Goal: Find contact information: Find contact information

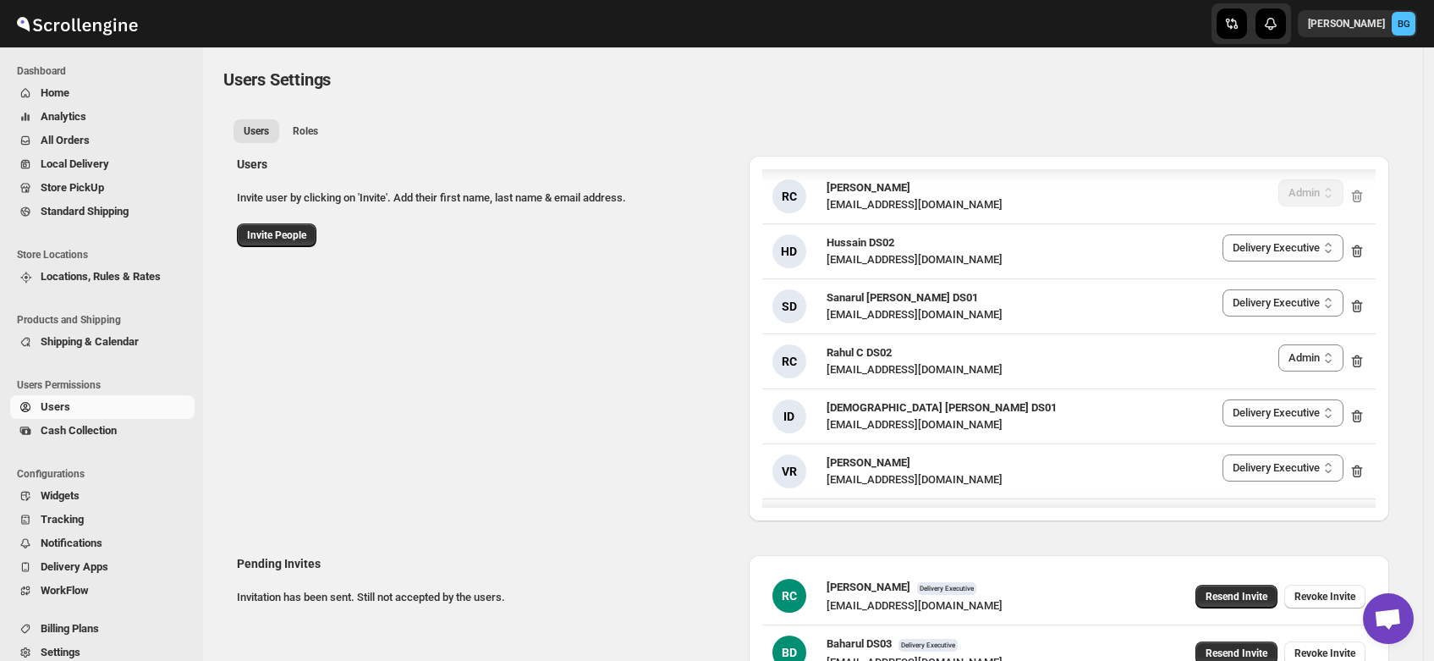
select select "637b767fbaab0276b10c91d5"
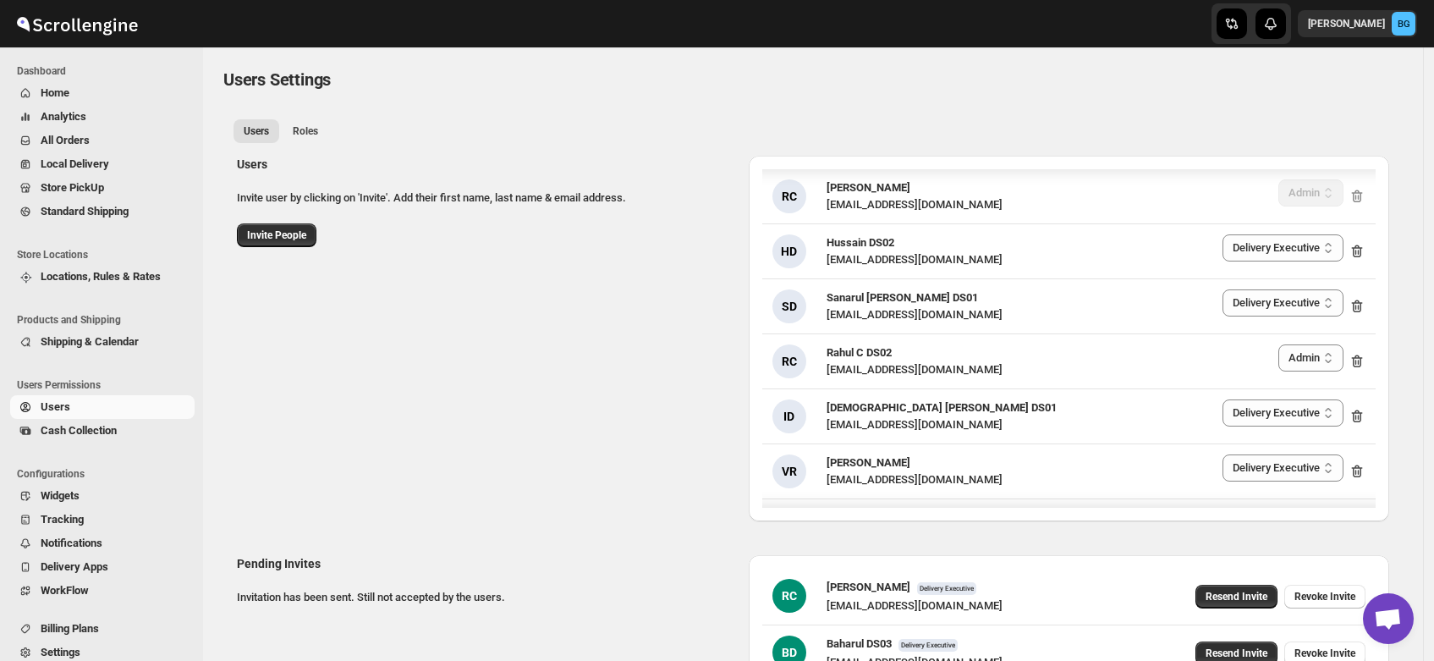
select select "637b767fbaab0276b10c91d5"
select select "637b767fbaab0276b10c91d7"
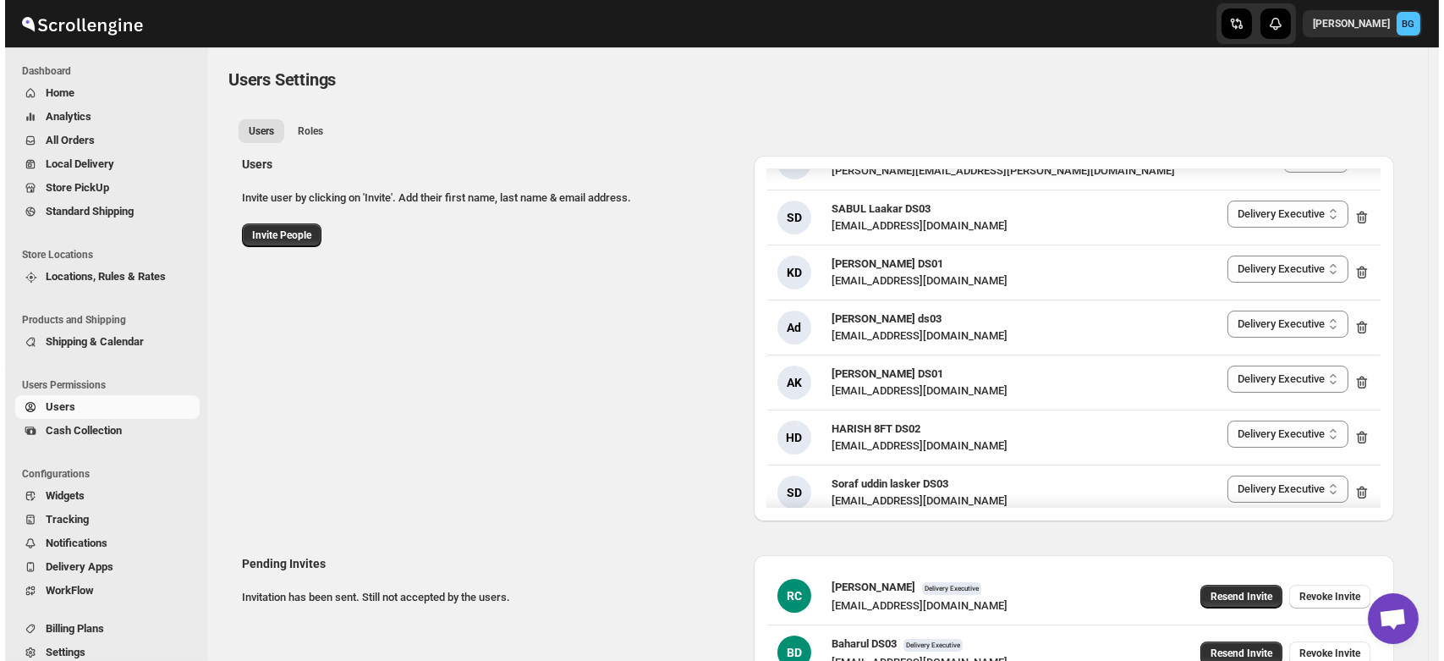
scroll to position [1957, 0]
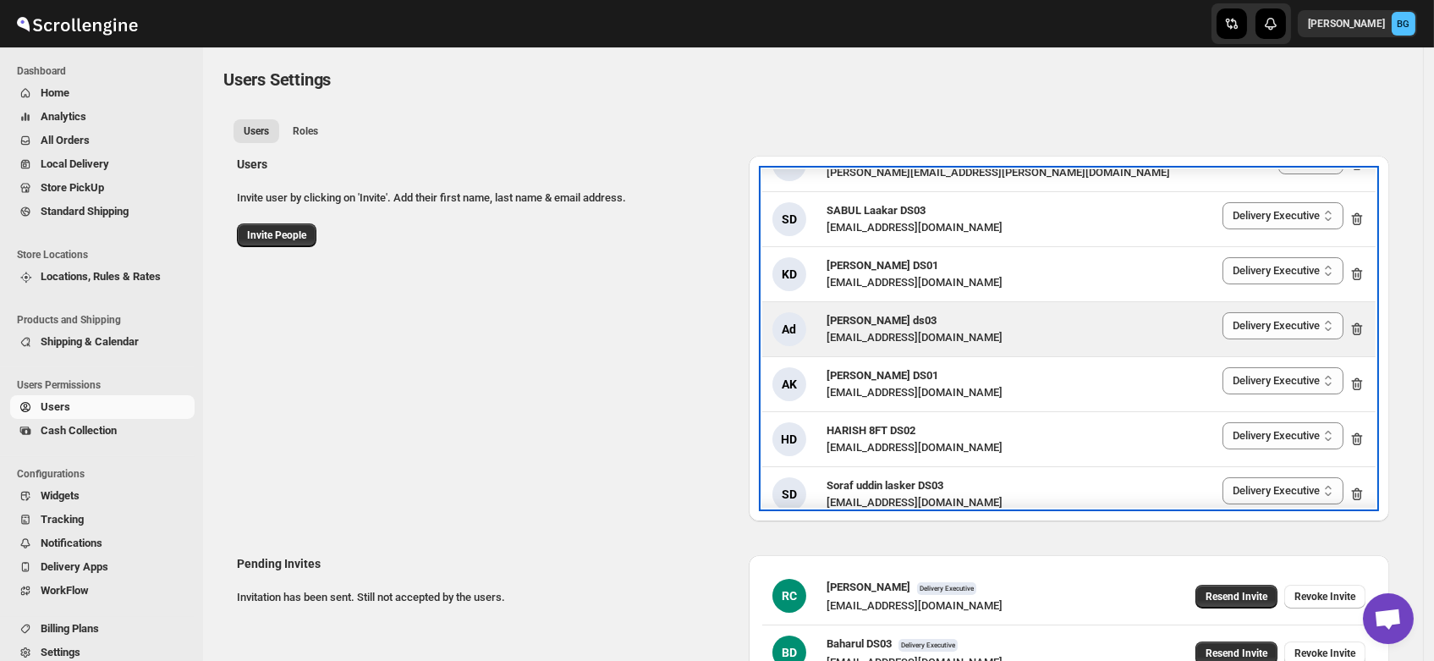
click at [856, 316] on span "[PERSON_NAME] ds03" at bounding box center [881, 320] width 110 height 13
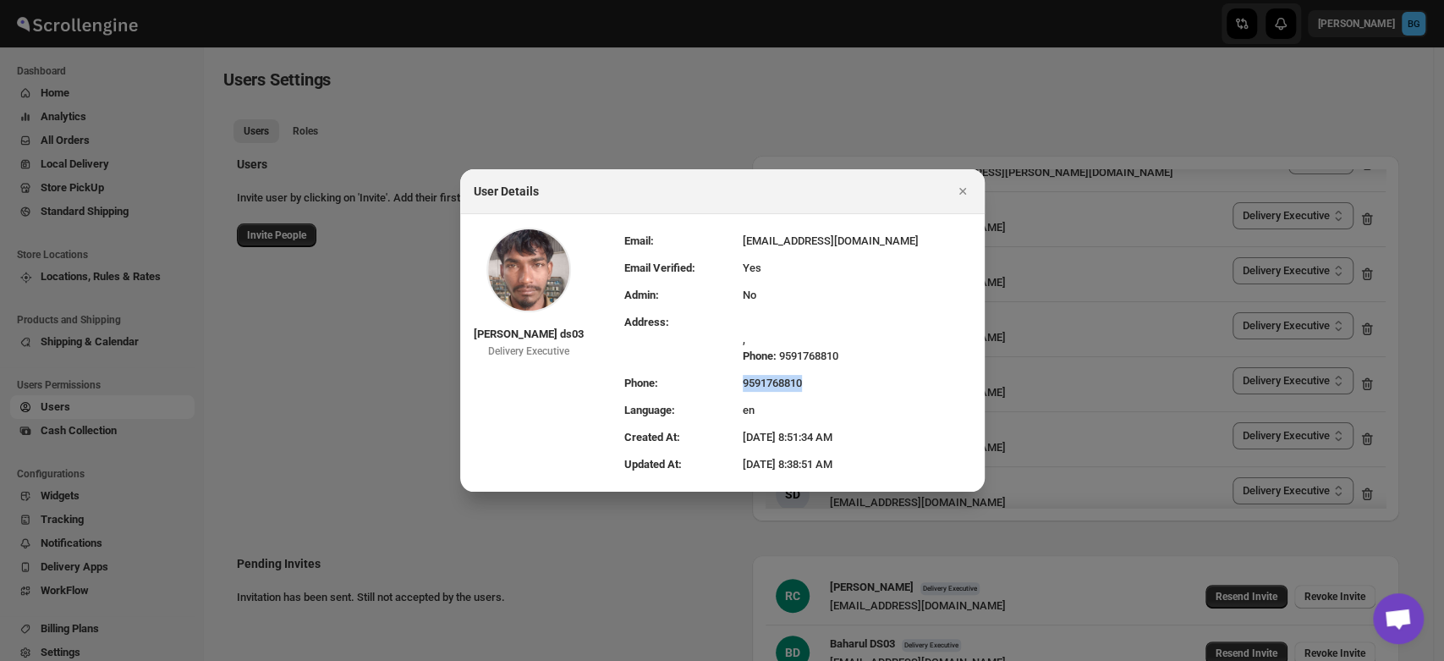
drag, startPoint x: 758, startPoint y: 384, endPoint x: 876, endPoint y: 372, distance: 119.0
click at [876, 372] on tr "Phone: [PHONE_NUMBER]" at bounding box center [797, 383] width 347 height 27
copy tr "9591768810"
